Goal: Information Seeking & Learning: Learn about a topic

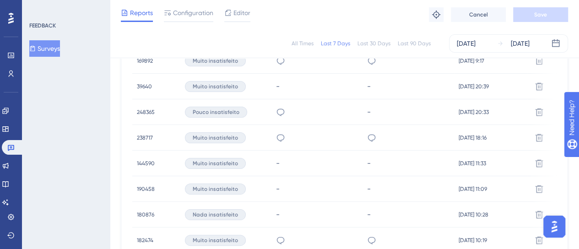
click at [54, 52] on button "Surveys" at bounding box center [44, 48] width 31 height 16
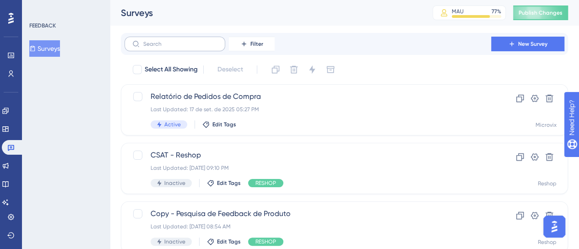
click at [199, 50] on label at bounding box center [174, 44] width 101 height 15
click at [199, 47] on input "text" at bounding box center [180, 44] width 74 height 6
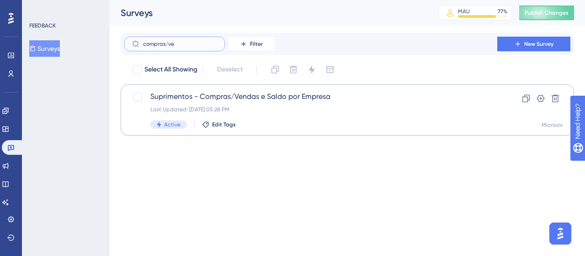
type input "compras/ve"
click at [242, 96] on span "Suprimentos - Compras/Vendas e Saldo por Empresa" at bounding box center [310, 96] width 321 height 11
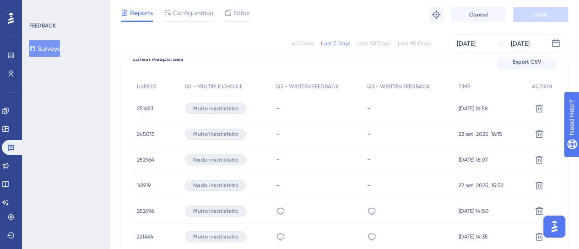
scroll to position [320, 0]
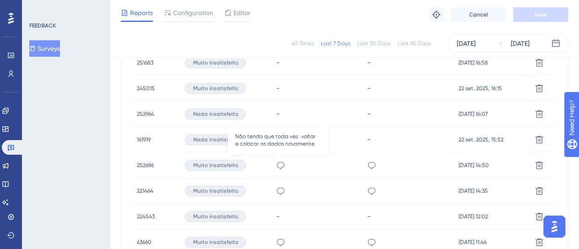
click at [279, 165] on icon at bounding box center [280, 165] width 9 height 9
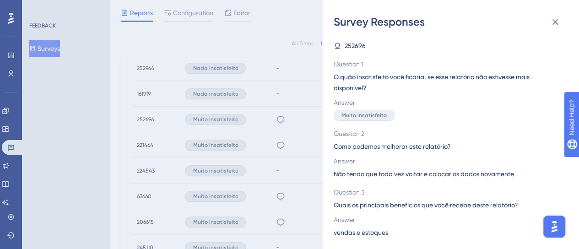
scroll to position [274, 0]
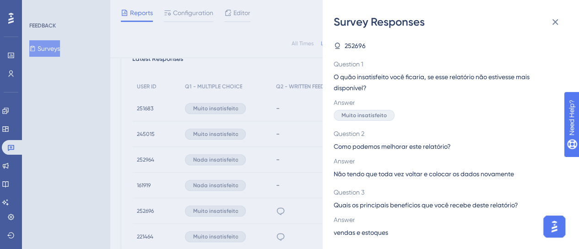
click at [258, 160] on div "Survey Responses 252696 Question 1 O quão insatisfeito você ficaria, se esse re…" at bounding box center [289, 124] width 579 height 249
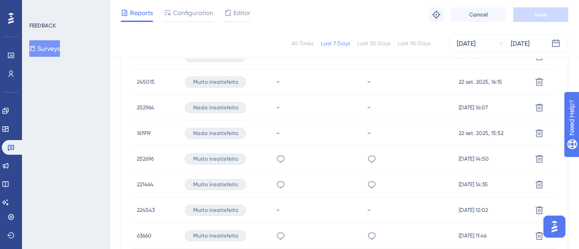
scroll to position [366, 0]
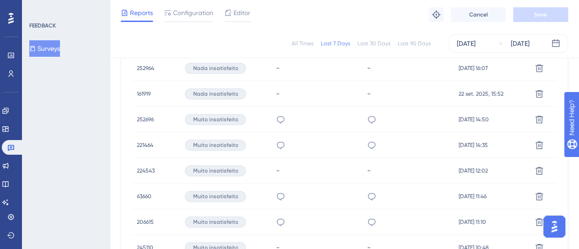
click at [145, 122] on span "252696" at bounding box center [145, 119] width 17 height 7
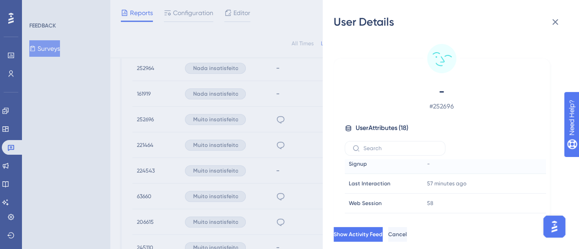
scroll to position [46, 0]
click at [257, 144] on div "User Details - # 252696 User Attributes ( 18 ) Email Email [EMAIL_ADDRESS][DOMA…" at bounding box center [289, 124] width 579 height 249
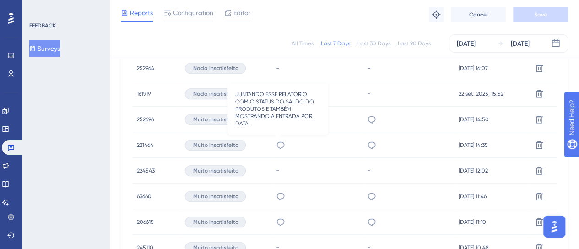
click at [279, 147] on icon at bounding box center [280, 144] width 9 height 9
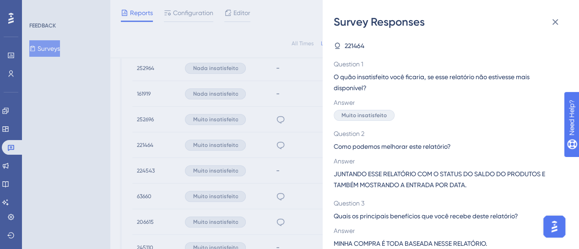
click at [248, 146] on div "Survey Responses 221464 Question 1 O quão insatisfeito você ficaria, se esse re…" at bounding box center [289, 124] width 579 height 249
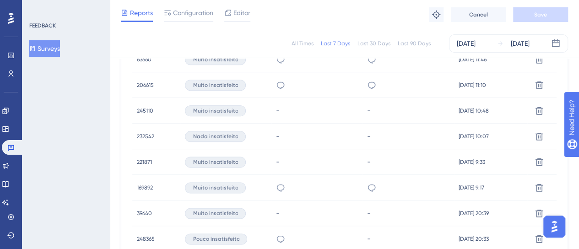
scroll to position [503, 0]
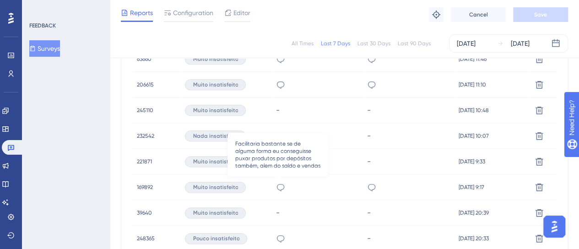
click at [277, 190] on icon at bounding box center [280, 187] width 9 height 9
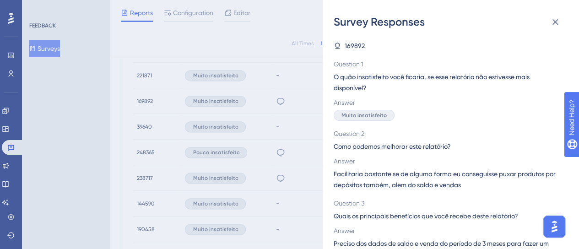
scroll to position [595, 0]
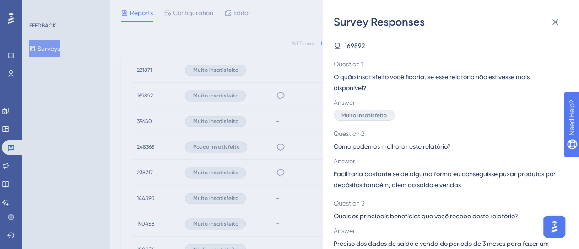
click at [283, 169] on div "Survey Responses 169892 Question 1 O quão insatisfeito você ficaria, se esse re…" at bounding box center [289, 124] width 579 height 249
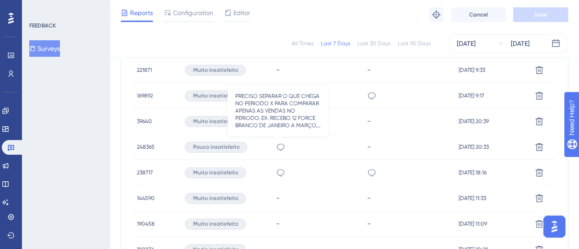
click at [276, 150] on icon at bounding box center [280, 146] width 9 height 9
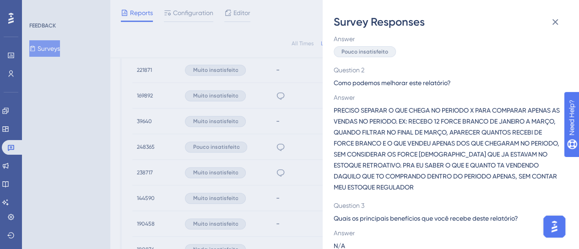
scroll to position [73, 0]
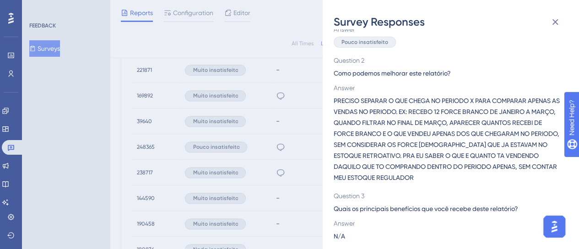
click at [271, 173] on div "Survey Responses 248365 Question 1 O quão insatisfeito você ficaria, se esse re…" at bounding box center [289, 124] width 579 height 249
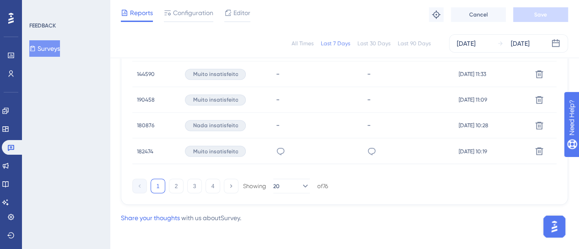
scroll to position [721, 0]
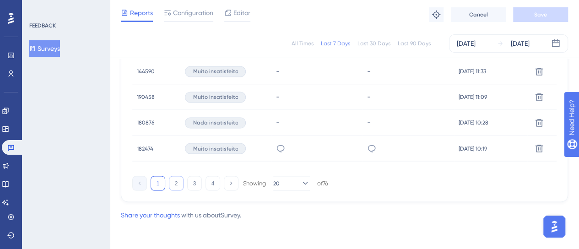
click at [177, 182] on button "2" at bounding box center [176, 183] width 15 height 15
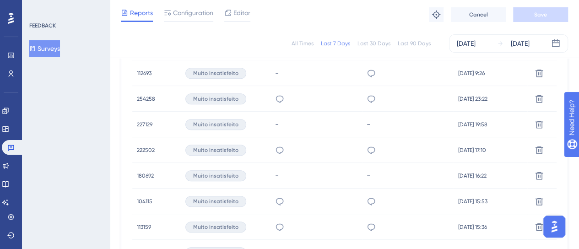
scroll to position [264, 0]
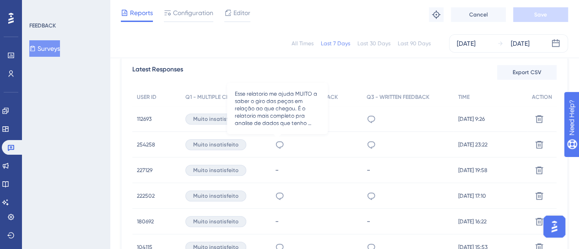
click at [276, 145] on icon at bounding box center [279, 144] width 9 height 9
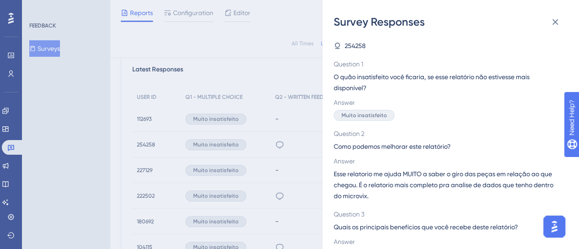
click at [276, 145] on div "Survey Responses 254258 Question 1 O quão insatisfeito você ficaria, se esse re…" at bounding box center [289, 124] width 579 height 249
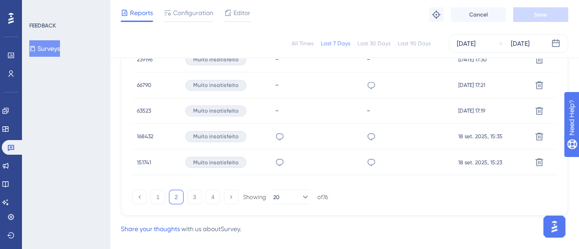
scroll to position [721, 0]
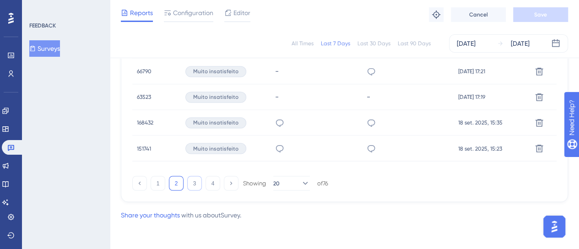
click at [201, 182] on button "3" at bounding box center [194, 183] width 15 height 15
click at [211, 183] on button "4" at bounding box center [212, 183] width 15 height 15
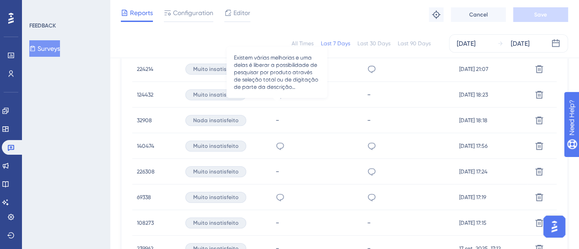
scroll to position [485, 0]
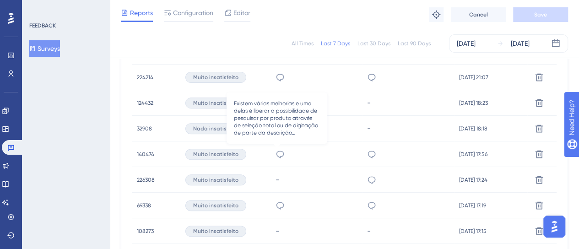
click at [278, 156] on icon at bounding box center [280, 153] width 8 height 7
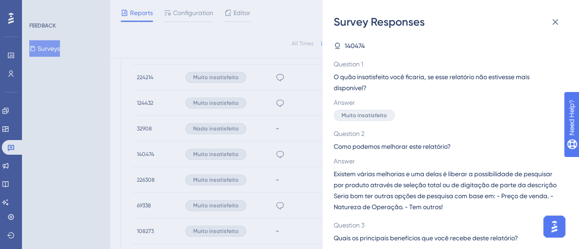
click at [277, 153] on div "Survey Responses 140474 Question 1 O quão insatisfeito você ficaria, se esse re…" at bounding box center [289, 124] width 579 height 249
